Goal: Task Accomplishment & Management: Manage account settings

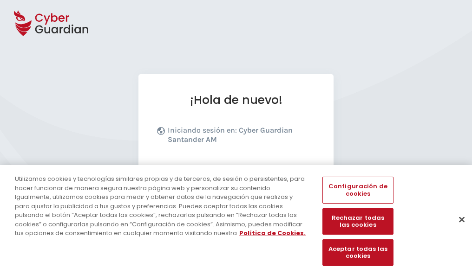
scroll to position [114, 0]
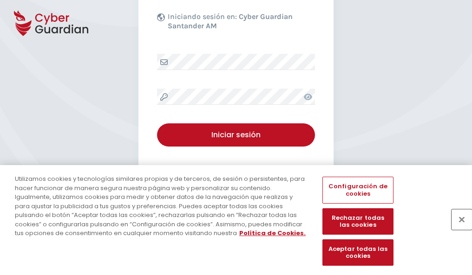
click at [457, 229] on button "Cerrar" at bounding box center [461, 219] width 20 height 20
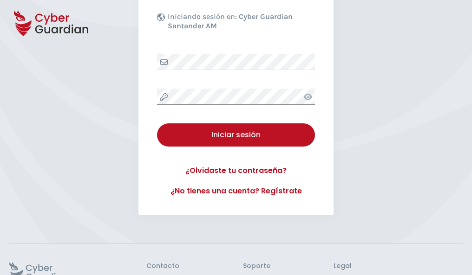
scroll to position [181, 0]
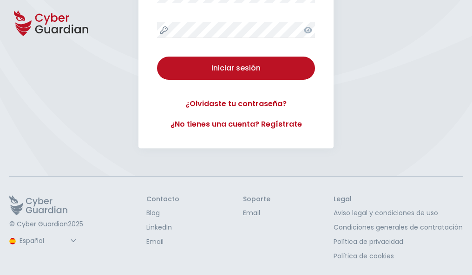
click at [157, 57] on button "Iniciar sesión" at bounding box center [236, 68] width 158 height 23
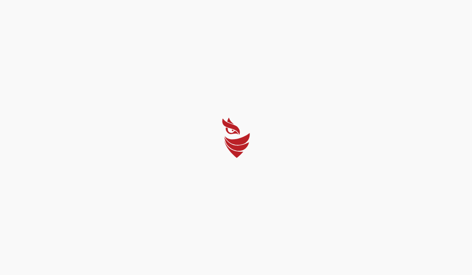
scroll to position [0, 0]
select select "Português (BR)"
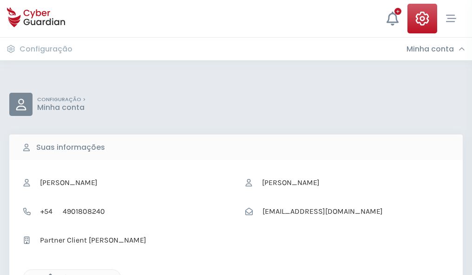
click at [48, 274] on icon "button" at bounding box center [48, 278] width 8 height 8
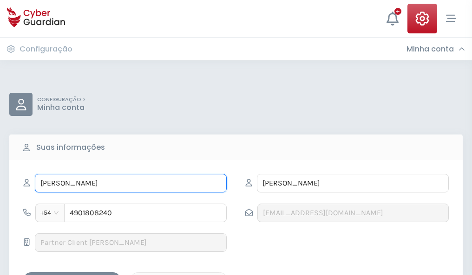
click at [130, 183] on input "ROSALÍA" at bounding box center [131, 183] width 192 height 19
type input "R"
type input "Adela"
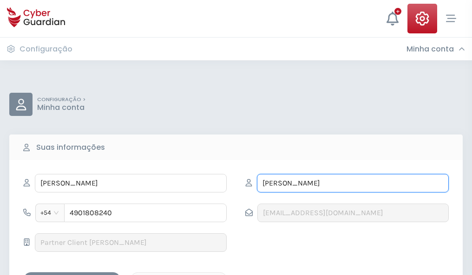
click at [352, 183] on input "QUIRÓS" at bounding box center [353, 183] width 192 height 19
type input "Q"
type input "Neira"
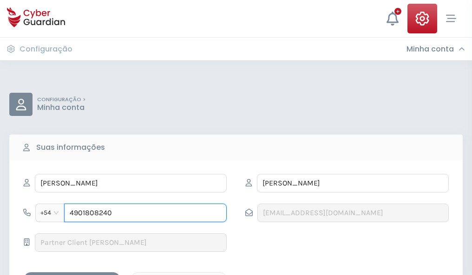
click at [145, 213] on input "4901808240" at bounding box center [145, 213] width 163 height 19
type input "4"
type input "4981571026"
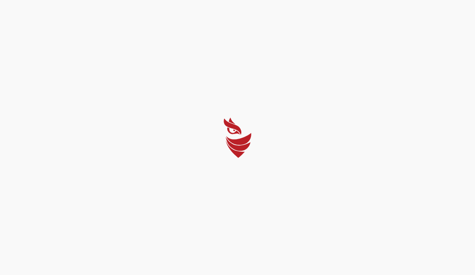
select select "Português (BR)"
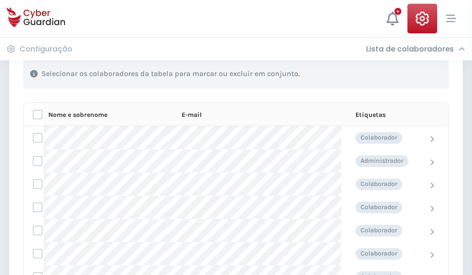
scroll to position [397, 0]
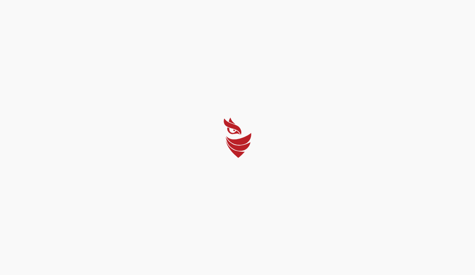
select select "Português (BR)"
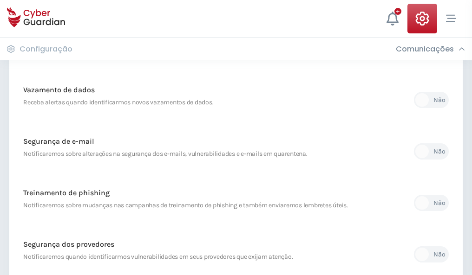
scroll to position [489, 0]
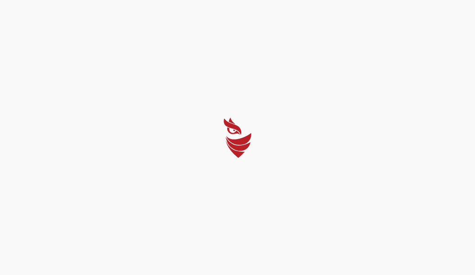
select select "Português (BR)"
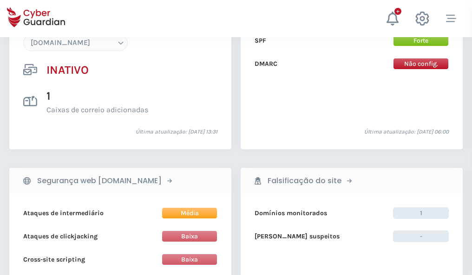
scroll to position [874, 0]
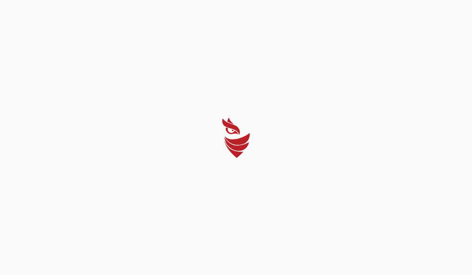
select select "Português (BR)"
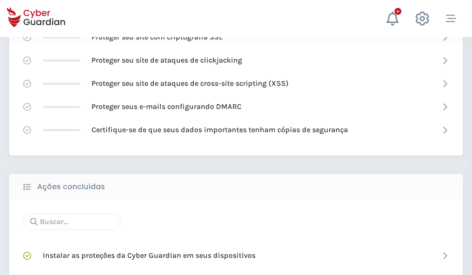
scroll to position [618, 0]
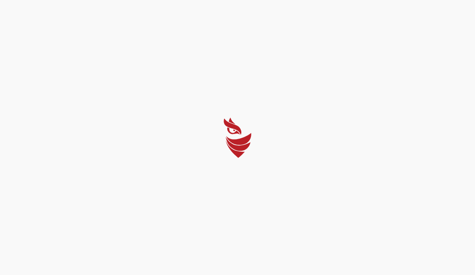
select select "Português (BR)"
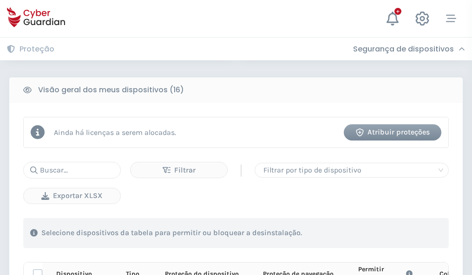
scroll to position [820, 0]
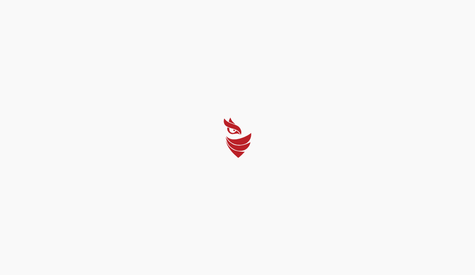
select select "Português (BR)"
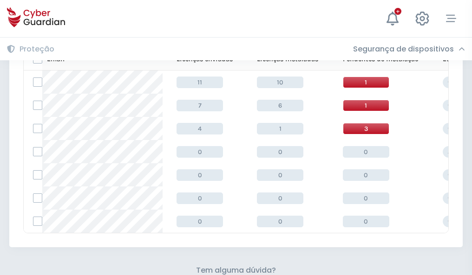
scroll to position [408, 0]
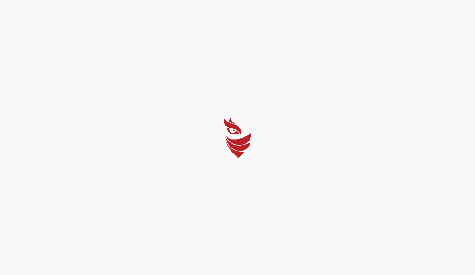
select select "Português (BR)"
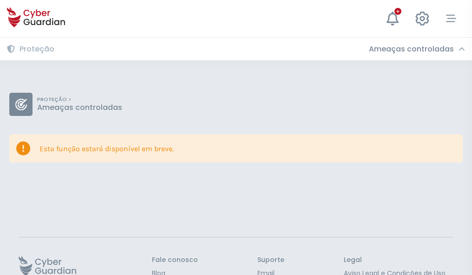
scroll to position [60, 0]
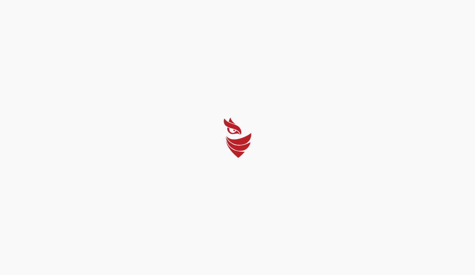
select select "Português (BR)"
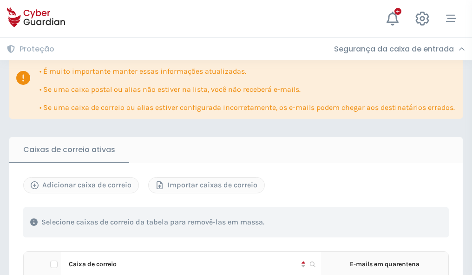
scroll to position [546, 0]
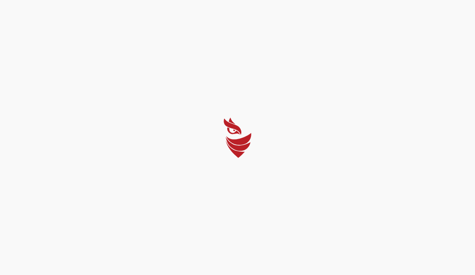
select select "Português (BR)"
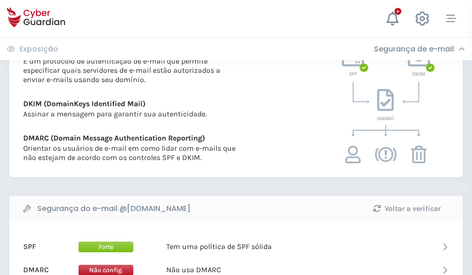
scroll to position [501, 0]
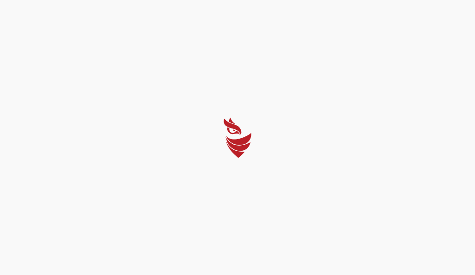
select select "Português (BR)"
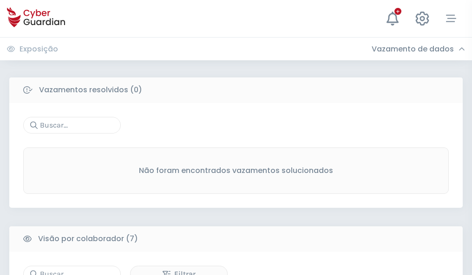
scroll to position [768, 0]
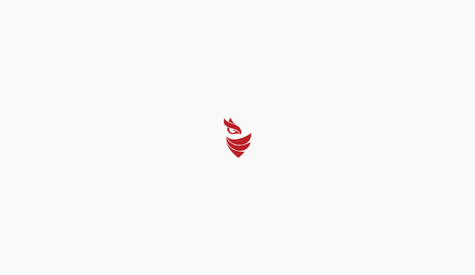
select select "Português (BR)"
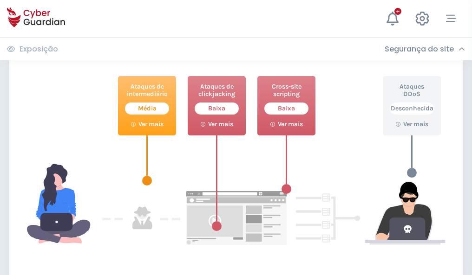
scroll to position [506, 0]
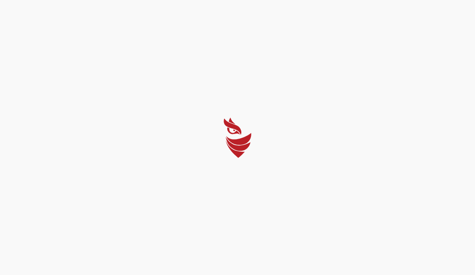
select select "Português (BR)"
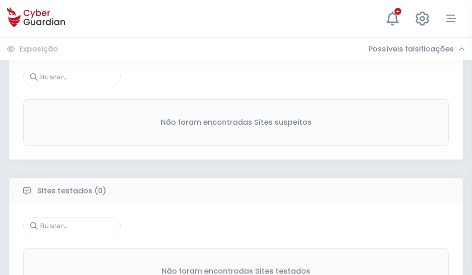
scroll to position [486, 0]
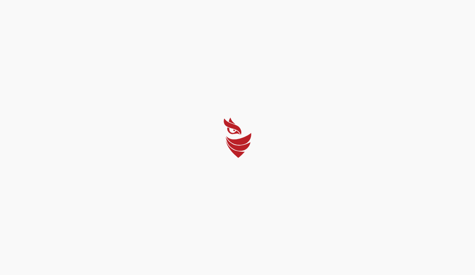
select select "Português (BR)"
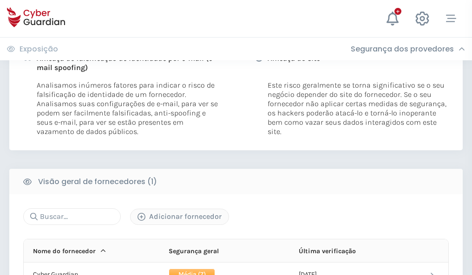
scroll to position [473, 0]
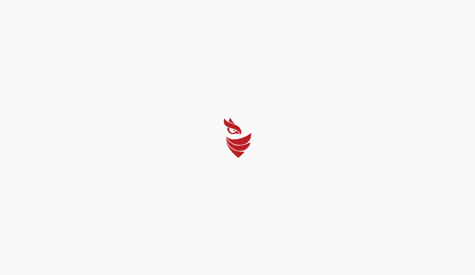
select select "Português (BR)"
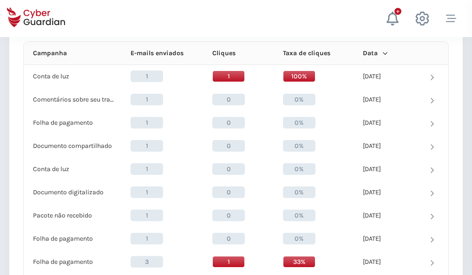
scroll to position [832, 0]
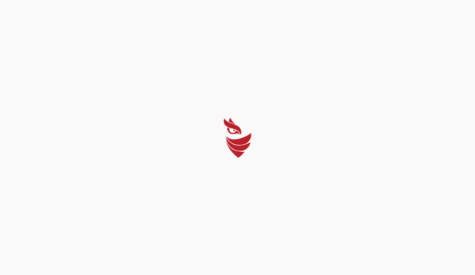
select select "Português (BR)"
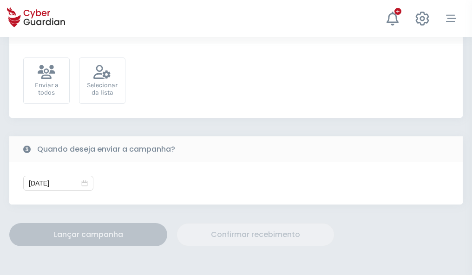
scroll to position [340, 0]
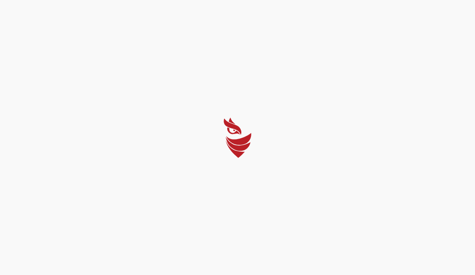
select select "Português (BR)"
